Goal: Information Seeking & Learning: Learn about a topic

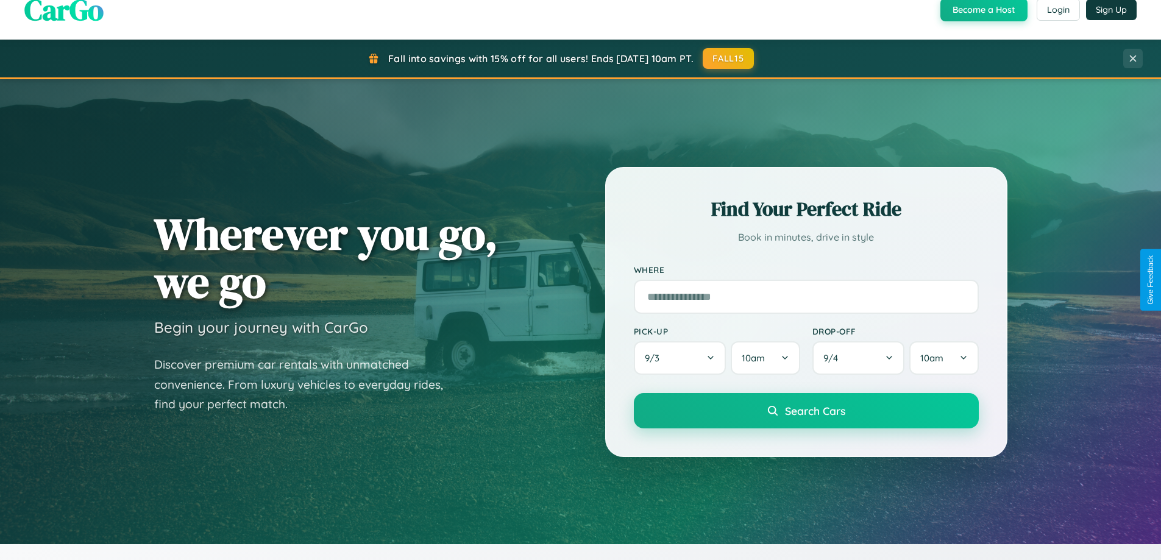
scroll to position [838, 0]
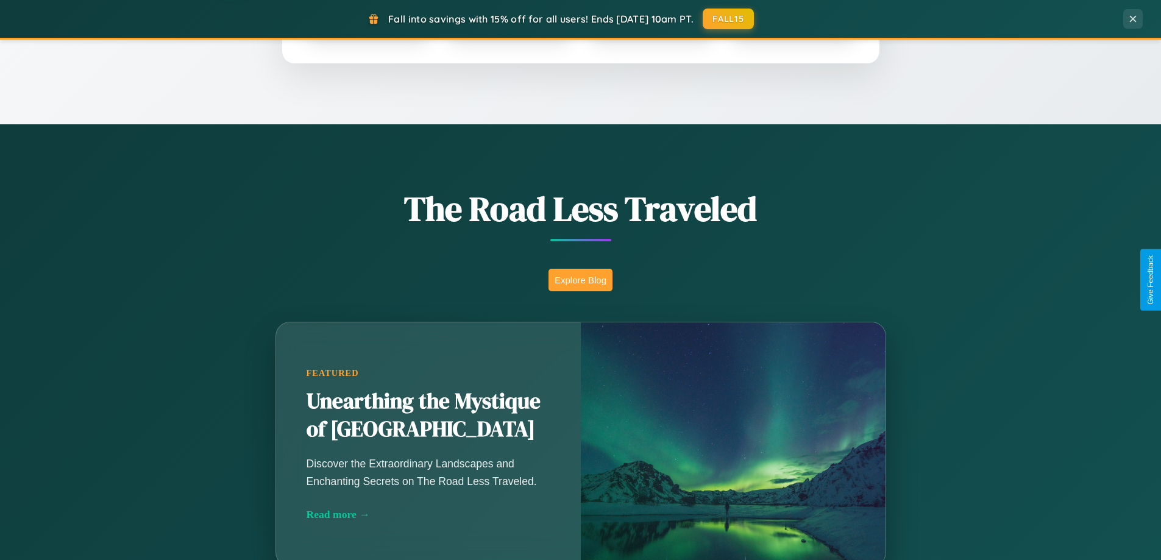
click at [580, 280] on button "Explore Blog" at bounding box center [580, 280] width 64 height 23
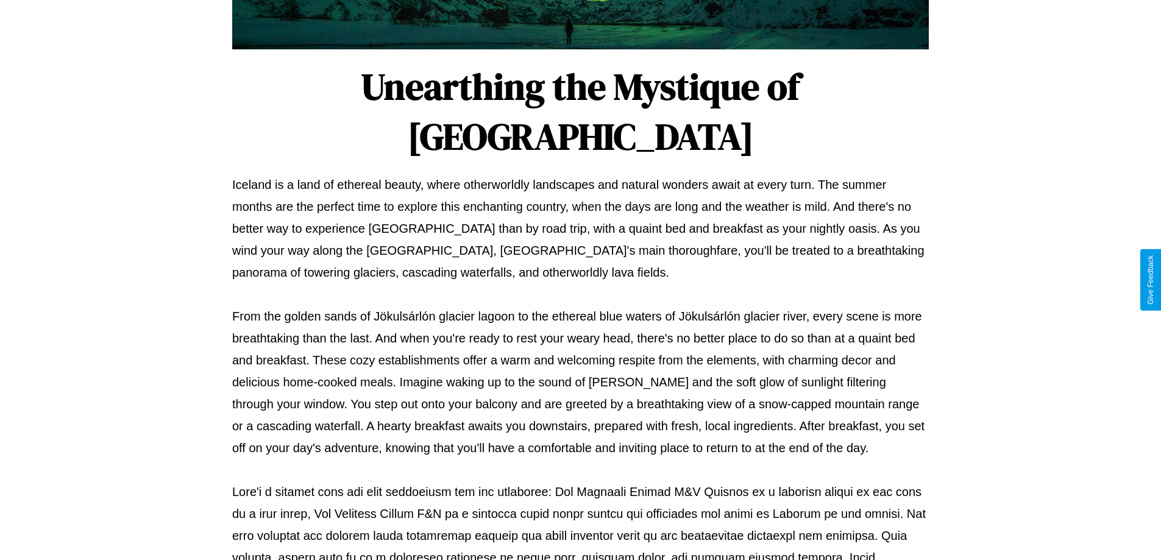
scroll to position [394, 0]
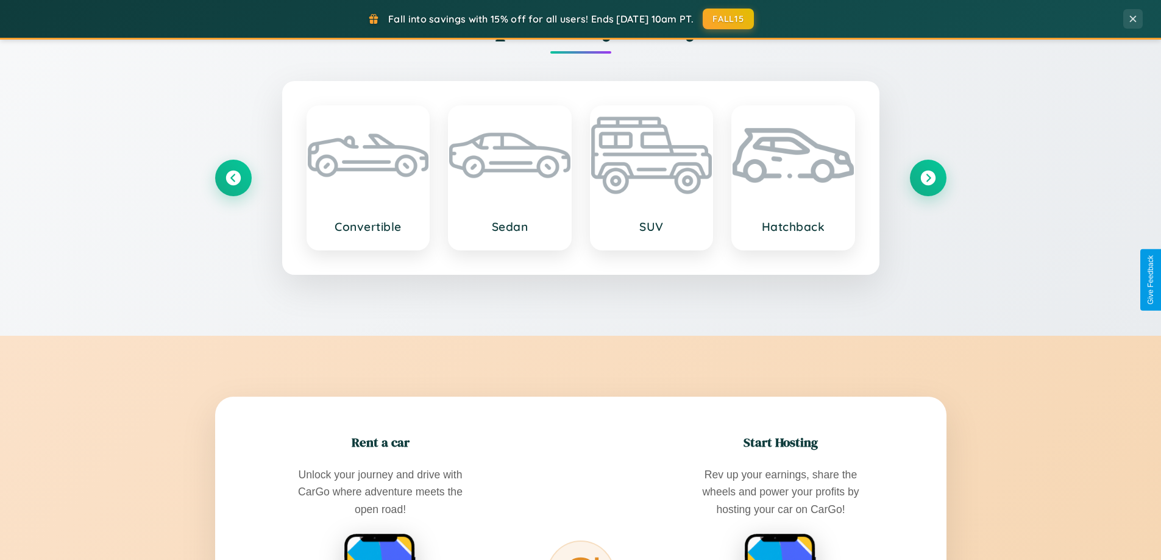
scroll to position [2344, 0]
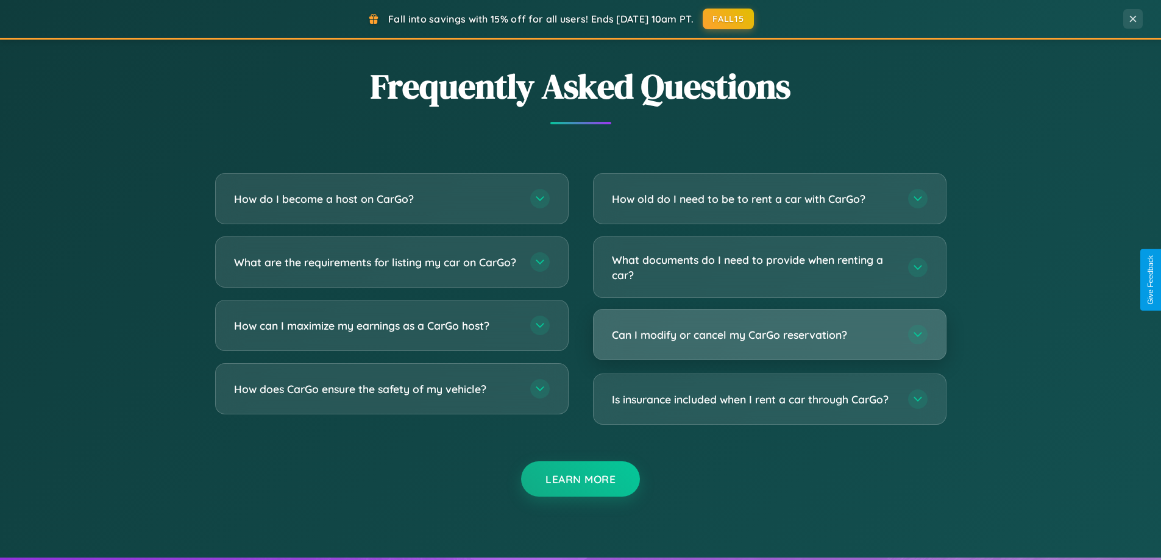
click at [769, 336] on h3 "Can I modify or cancel my CarGo reservation?" at bounding box center [754, 334] width 284 height 15
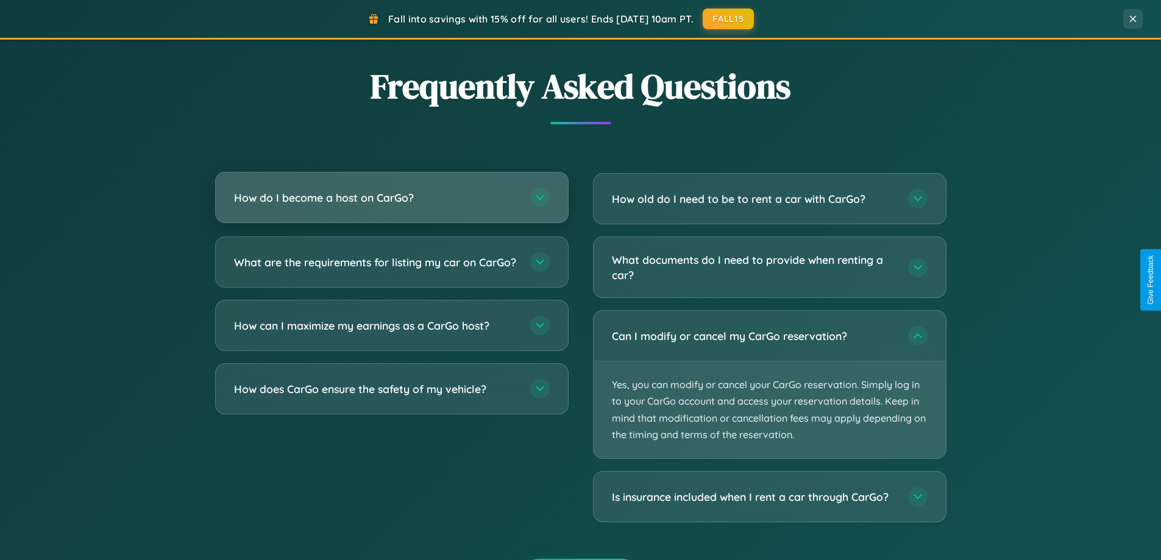
click at [391, 198] on h3 "How do I become a host on CarGo?" at bounding box center [376, 197] width 284 height 15
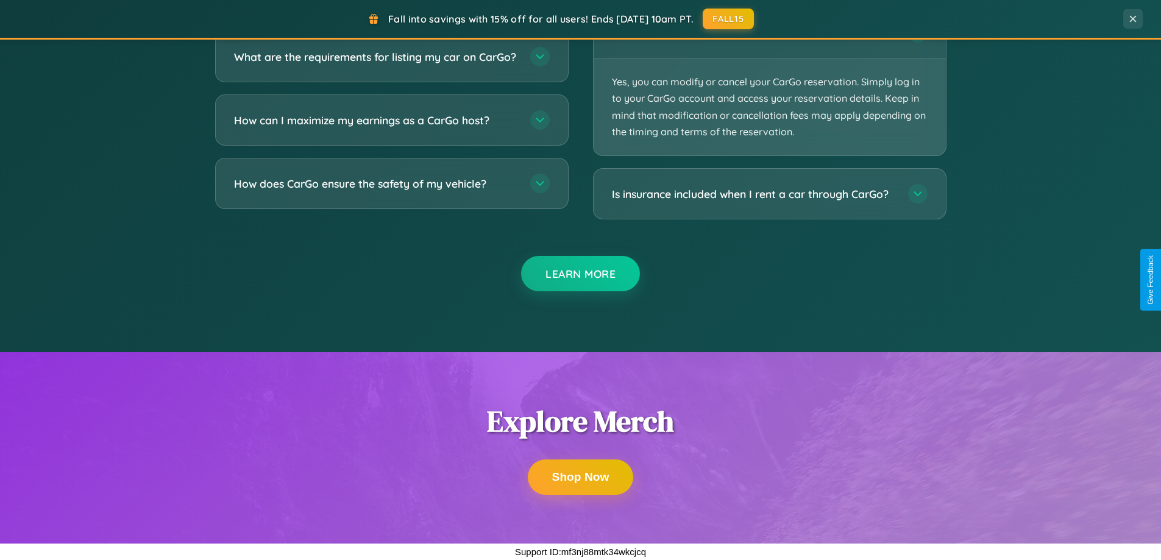
scroll to position [2087, 0]
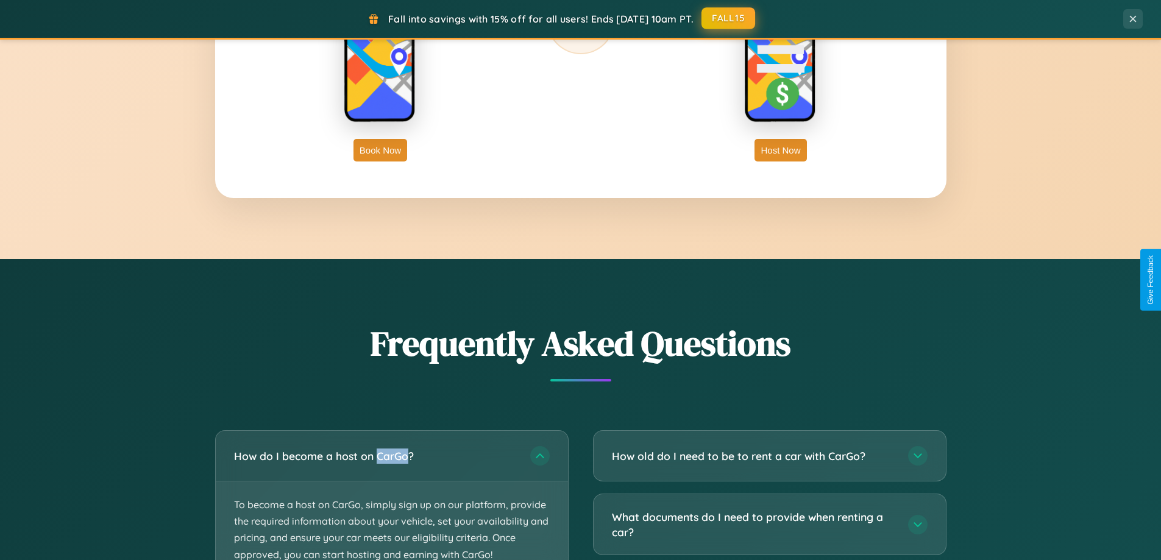
click at [729, 18] on button "FALL15" at bounding box center [728, 18] width 54 height 22
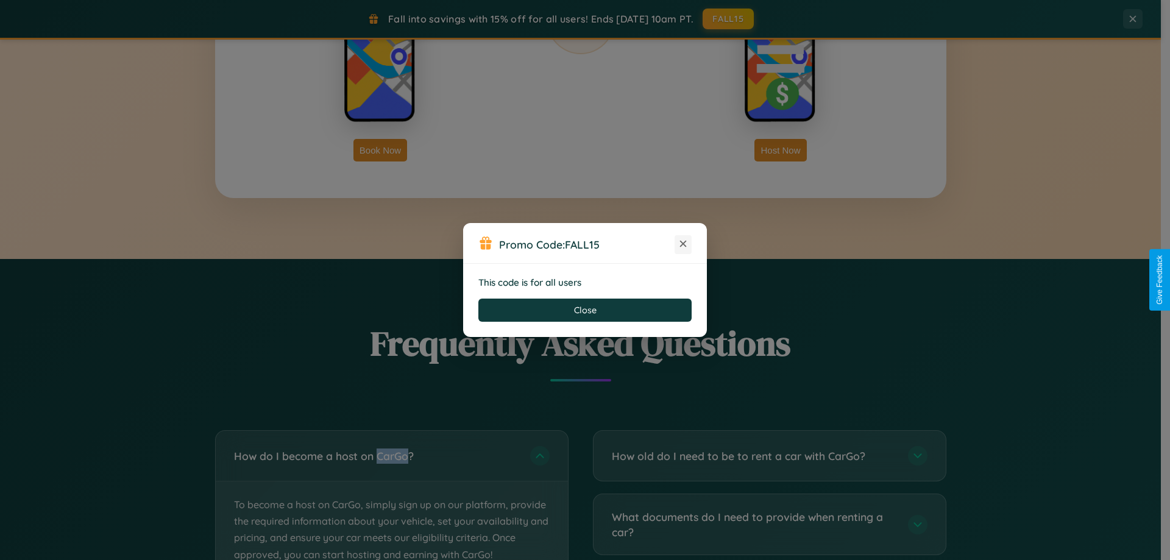
click at [683, 244] on icon at bounding box center [683, 244] width 12 height 12
